Goal: Task Accomplishment & Management: Manage account settings

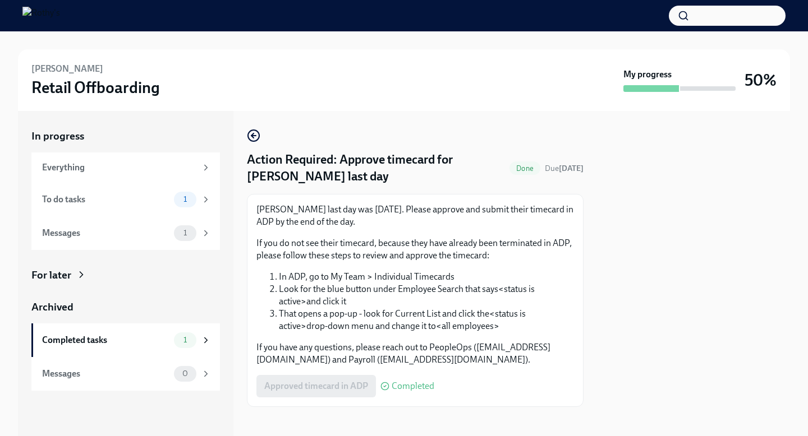
scroll to position [7, 0]
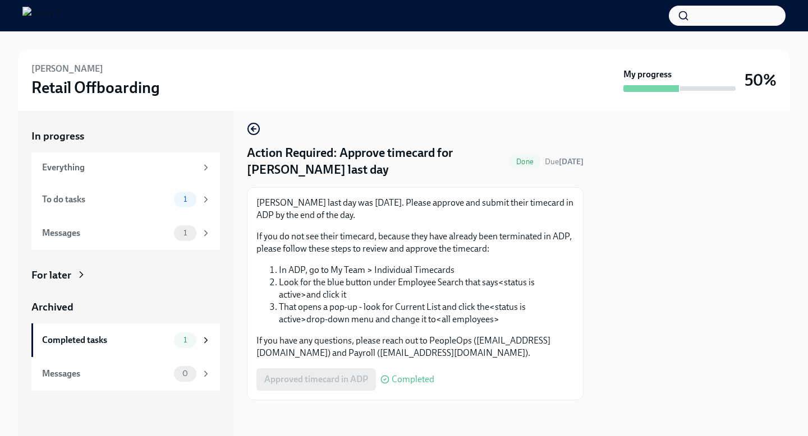
click at [412, 383] on span "Completed" at bounding box center [413, 379] width 43 height 9
click at [195, 205] on div "1" at bounding box center [192, 200] width 37 height 16
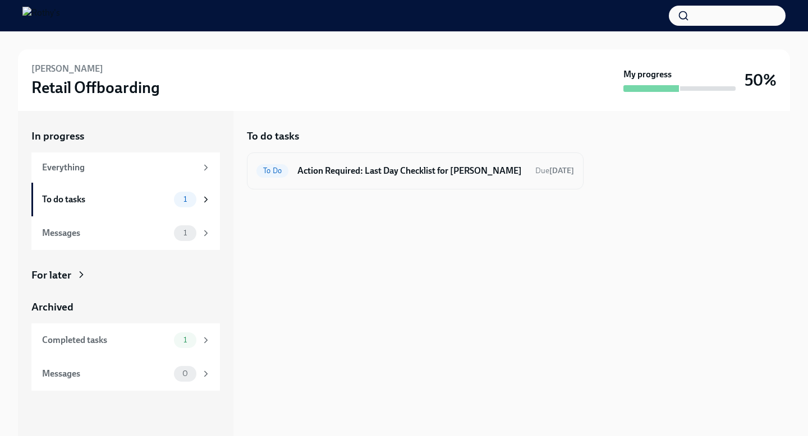
click at [350, 170] on h6 "Action Required: Last Day Checklist for [PERSON_NAME]" at bounding box center [411, 171] width 229 height 12
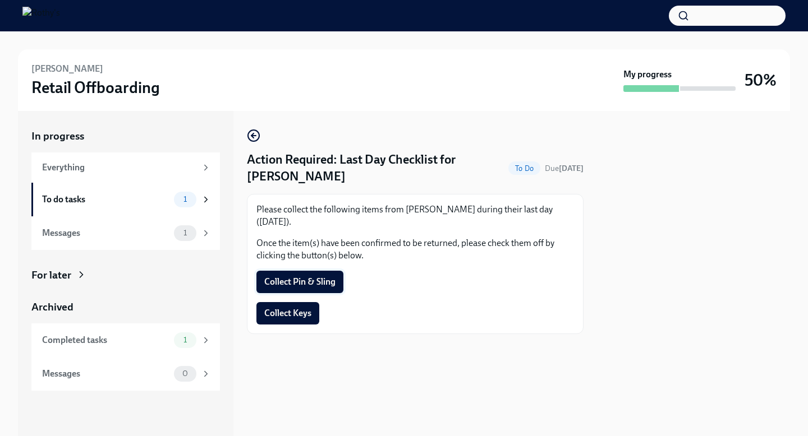
click at [319, 279] on span "Collect Pin & Sling" at bounding box center [299, 282] width 71 height 11
click at [304, 315] on span "Collect Keys" at bounding box center [287, 313] width 47 height 11
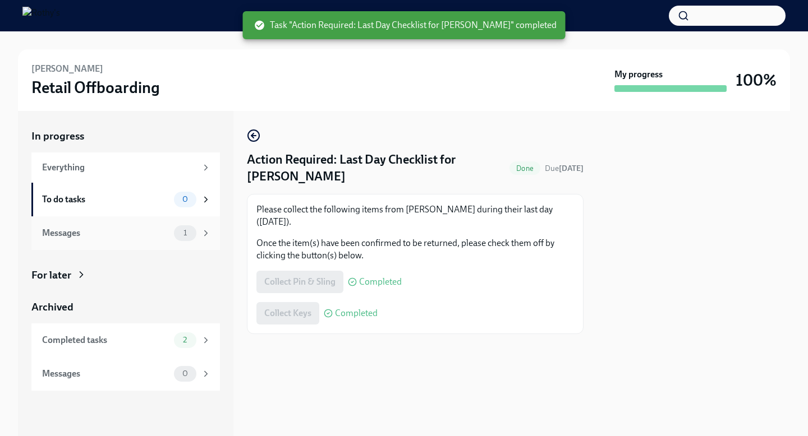
click at [213, 236] on div "Messages 1" at bounding box center [125, 234] width 188 height 34
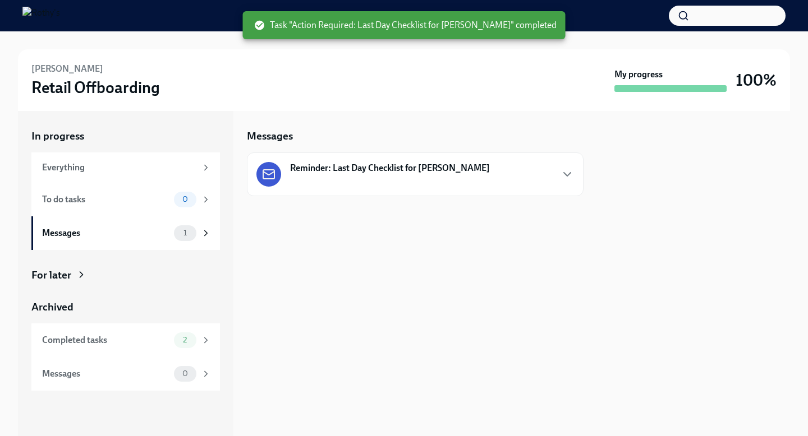
click at [374, 171] on strong "Reminder: Last Day Checklist for [PERSON_NAME]" at bounding box center [390, 168] width 200 height 12
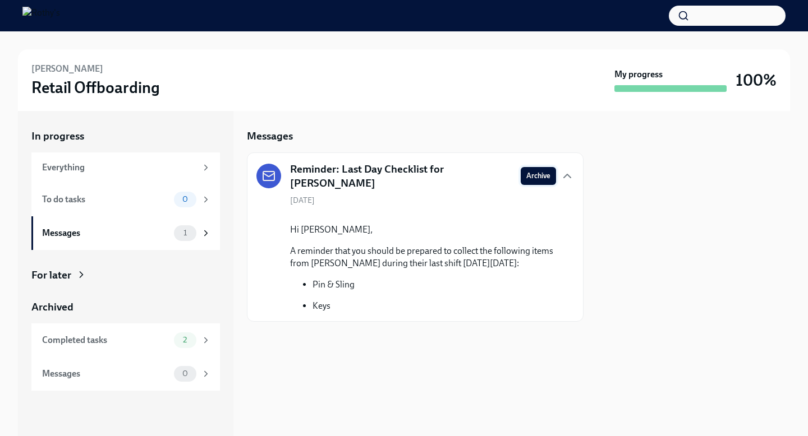
click at [533, 174] on span "Archive" at bounding box center [538, 176] width 24 height 11
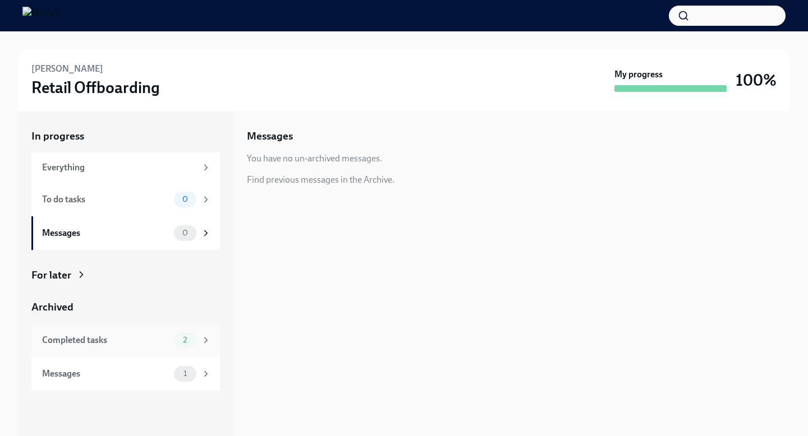
click at [193, 344] on div "2" at bounding box center [185, 341] width 22 height 16
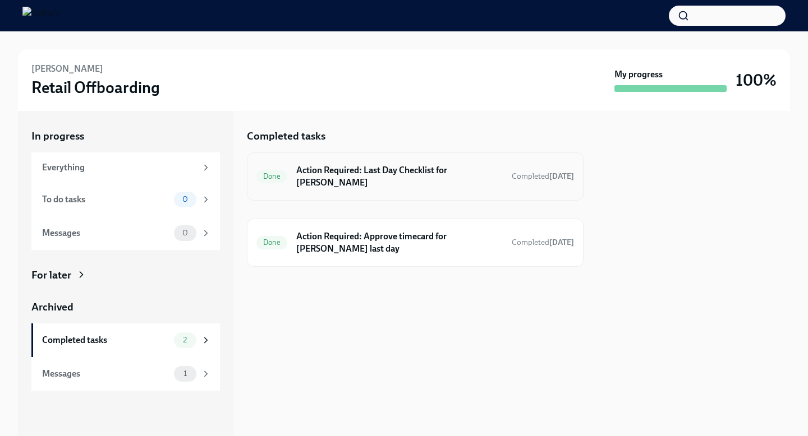
click at [273, 172] on span "Done" at bounding box center [271, 176] width 31 height 8
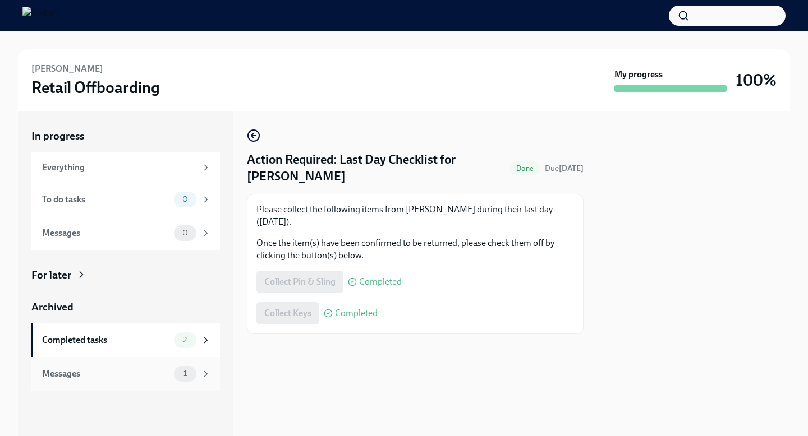
click at [206, 379] on div "1" at bounding box center [192, 374] width 37 height 16
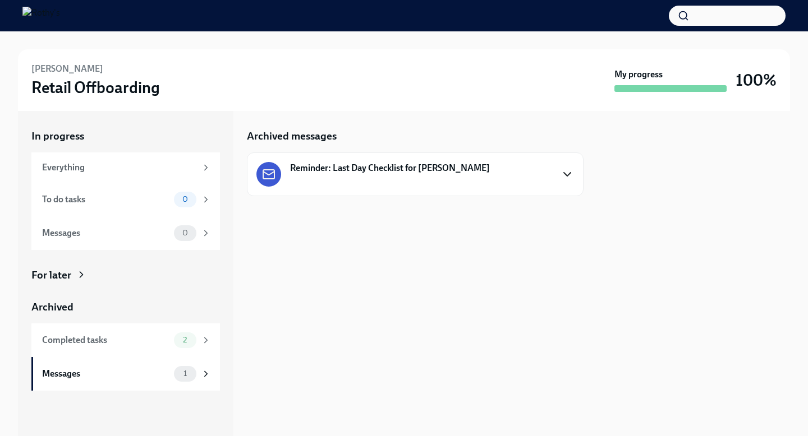
click at [569, 173] on icon "button" at bounding box center [567, 174] width 7 height 3
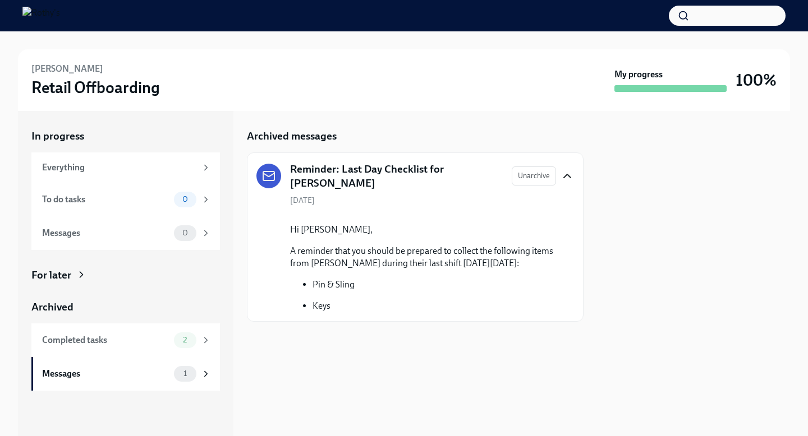
click at [295, 374] on div "Archived messages Reminder: Last Day Checklist for [PERSON_NAME] Unarchive [DAT…" at bounding box center [415, 273] width 337 height 325
click at [190, 342] on span "2" at bounding box center [184, 340] width 17 height 8
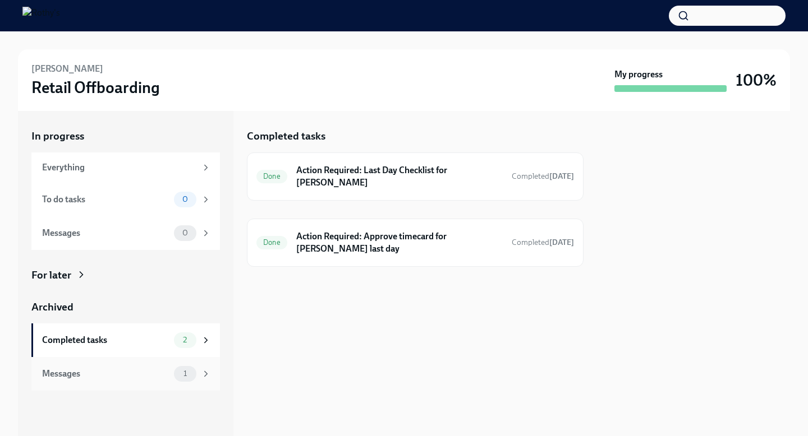
click at [188, 378] on div "1" at bounding box center [185, 374] width 22 height 16
